Goal: Transaction & Acquisition: Purchase product/service

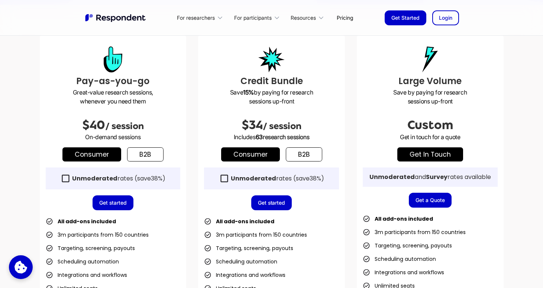
scroll to position [202, 0]
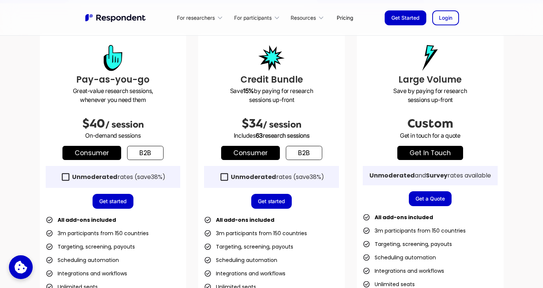
click at [144, 153] on link "b2b" at bounding box center [145, 153] width 36 height 14
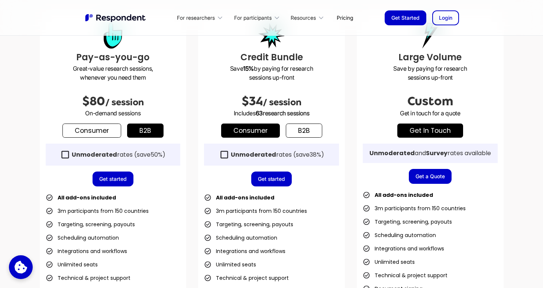
scroll to position [192, 0]
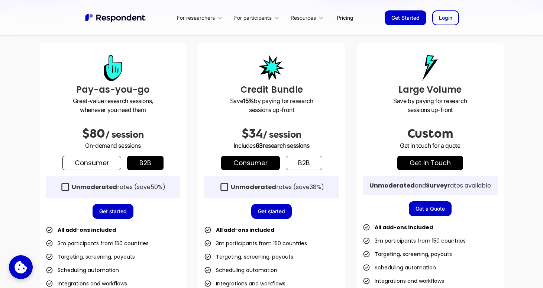
click at [304, 167] on link "b2b" at bounding box center [304, 163] width 36 height 14
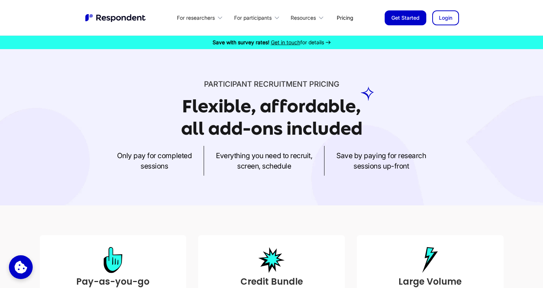
scroll to position [0, 0]
click at [209, 19] on div "For researchers" at bounding box center [196, 17] width 38 height 7
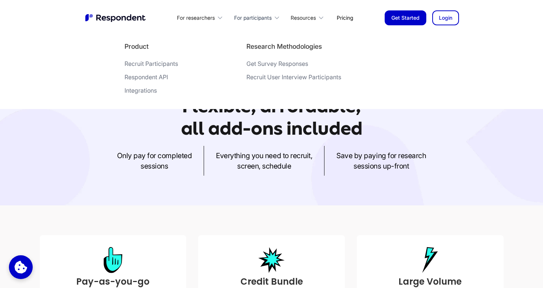
click at [261, 15] on div "For participants" at bounding box center [253, 17] width 38 height 7
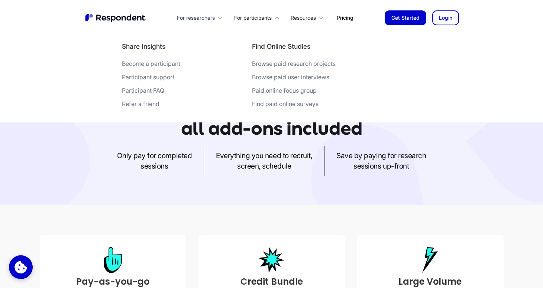
click at [210, 14] on div "For researchers" at bounding box center [196, 17] width 38 height 7
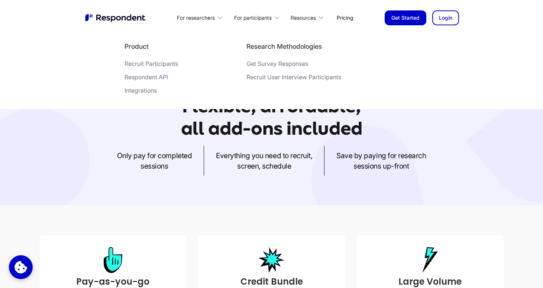
click at [158, 64] on div "Recruit Participants" at bounding box center [150, 63] width 53 height 7
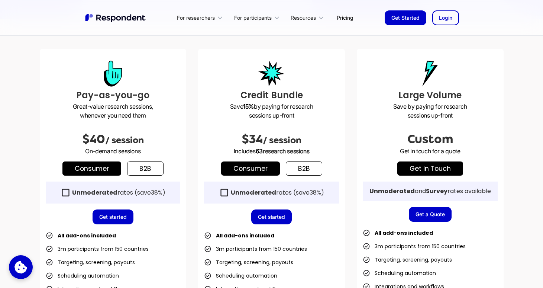
scroll to position [208, 0]
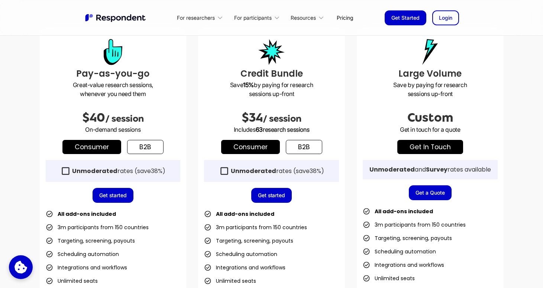
click at [150, 148] on link "b2b" at bounding box center [145, 147] width 36 height 14
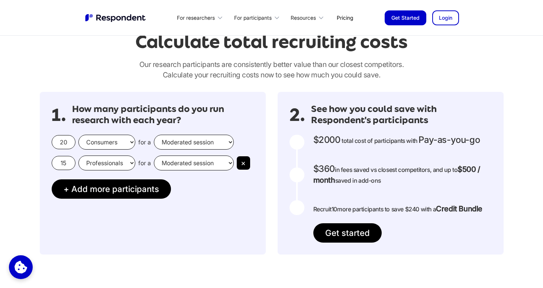
scroll to position [618, 0]
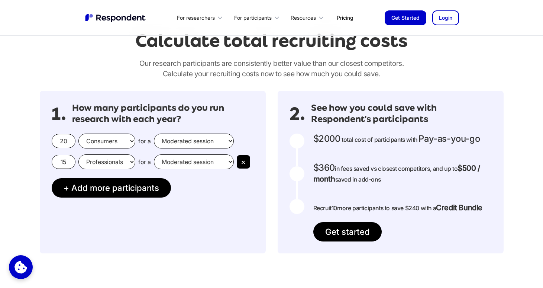
select select "professionals"
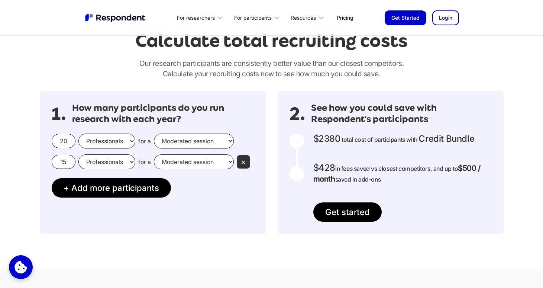
click at [237, 160] on button "×" at bounding box center [243, 161] width 13 height 13
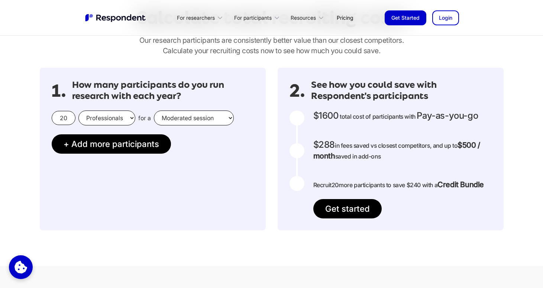
scroll to position [642, 0]
drag, startPoint x: 70, startPoint y: 116, endPoint x: 38, endPoint y: 116, distance: 31.6
click at [38, 116] on div "1. How many participants do you run research with each year? 20 Consumers Profe…" at bounding box center [271, 148] width 475 height 174
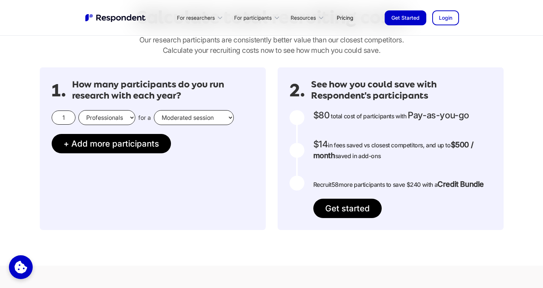
type input "1"
click at [172, 147] on div "1. How many participants do you run research with each year? 1 Consumers Profes…" at bounding box center [153, 148] width 226 height 162
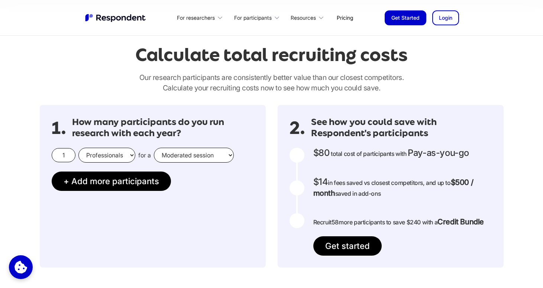
scroll to position [623, 0]
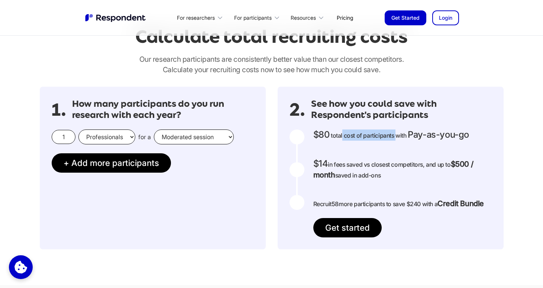
drag, startPoint x: 342, startPoint y: 134, endPoint x: 400, endPoint y: 135, distance: 57.2
click at [399, 135] on span "total cost of participants with" at bounding box center [369, 134] width 76 height 7
click at [413, 152] on div "$80 Get in touch for the total cost of participants with Custom Pricing total c…" at bounding box center [402, 183] width 178 height 108
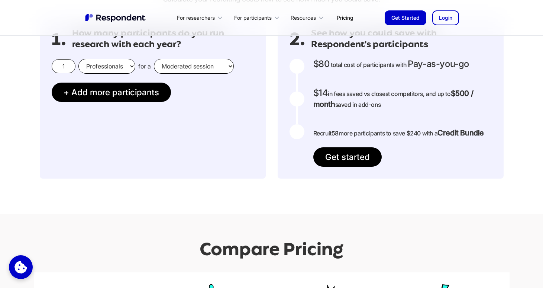
scroll to position [693, 0]
click at [361, 159] on link "Get started" at bounding box center [347, 156] width 68 height 19
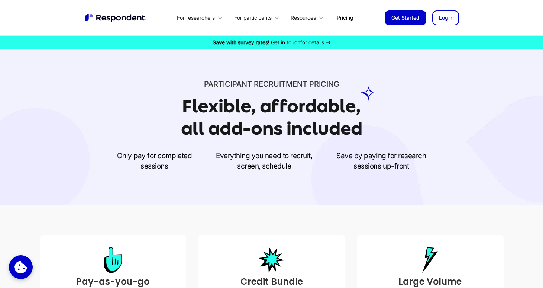
scroll to position [0, 0]
click at [220, 20] on icon at bounding box center [219, 17] width 7 height 7
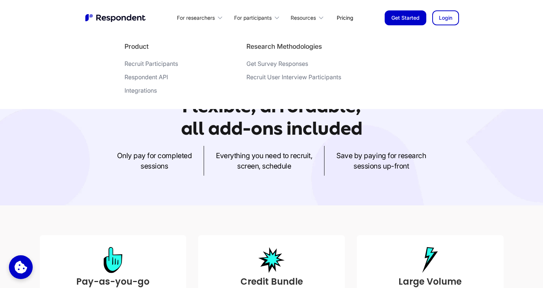
click at [341, 168] on p "Save by paying for research sessions up-front" at bounding box center [381, 160] width 90 height 21
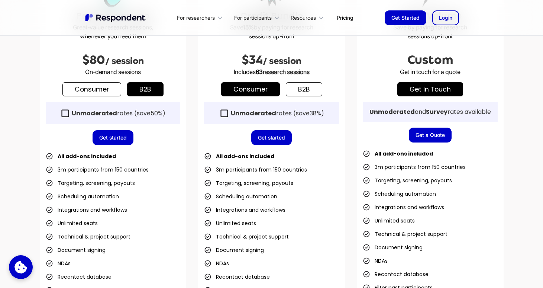
scroll to position [266, 0]
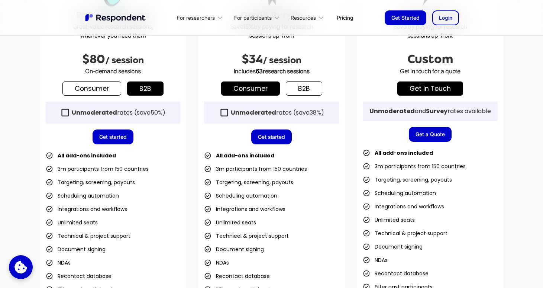
click at [446, 15] on link "Login" at bounding box center [445, 17] width 27 height 15
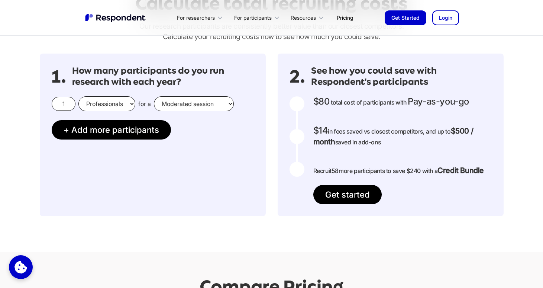
scroll to position [706, 0]
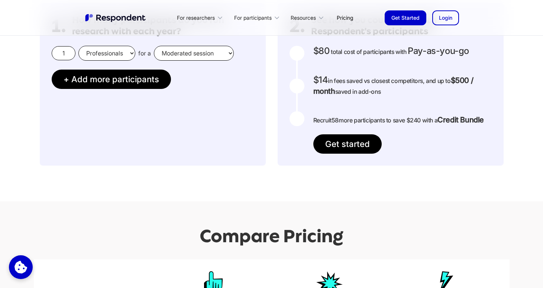
click at [341, 130] on div "$80 Get in touch for the total cost of participants with Custom Pricing total c…" at bounding box center [402, 100] width 178 height 108
click at [341, 142] on link "Get started" at bounding box center [347, 143] width 68 height 19
